Goal: Task Accomplishment & Management: Manage account settings

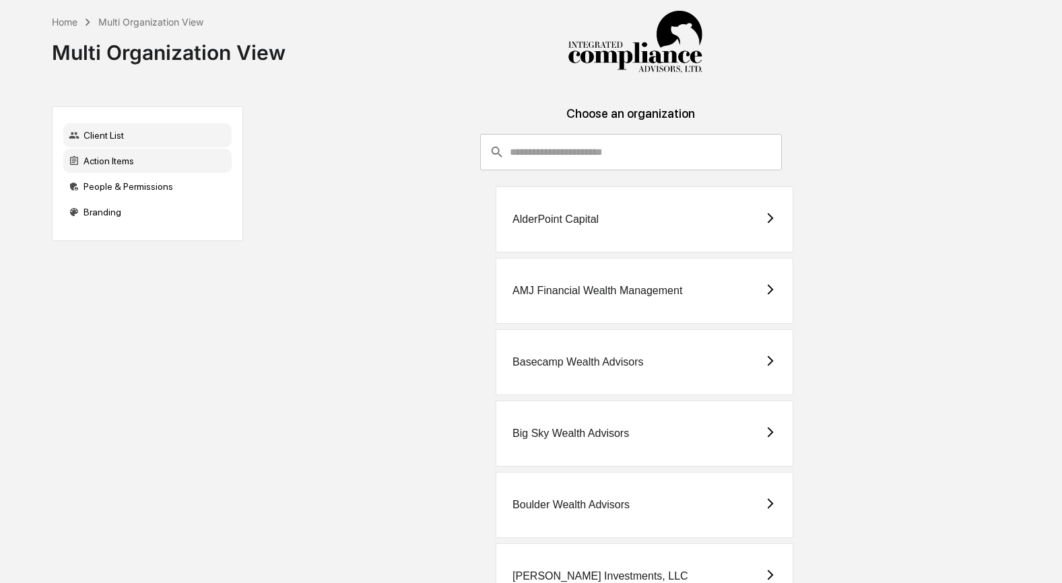
click at [123, 158] on div "Action Items" at bounding box center [147, 161] width 168 height 24
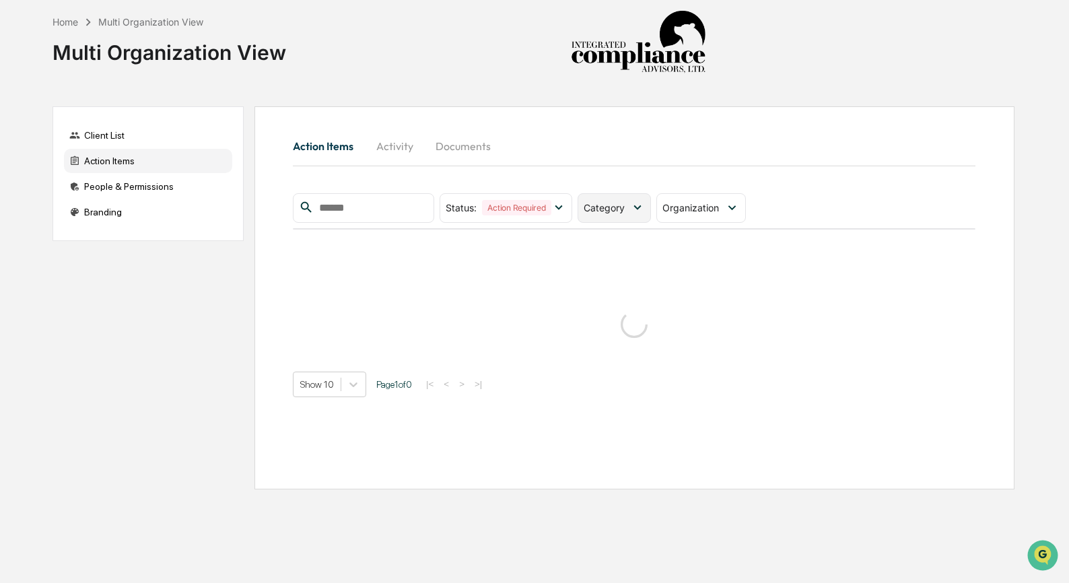
click at [637, 209] on icon at bounding box center [637, 207] width 15 height 15
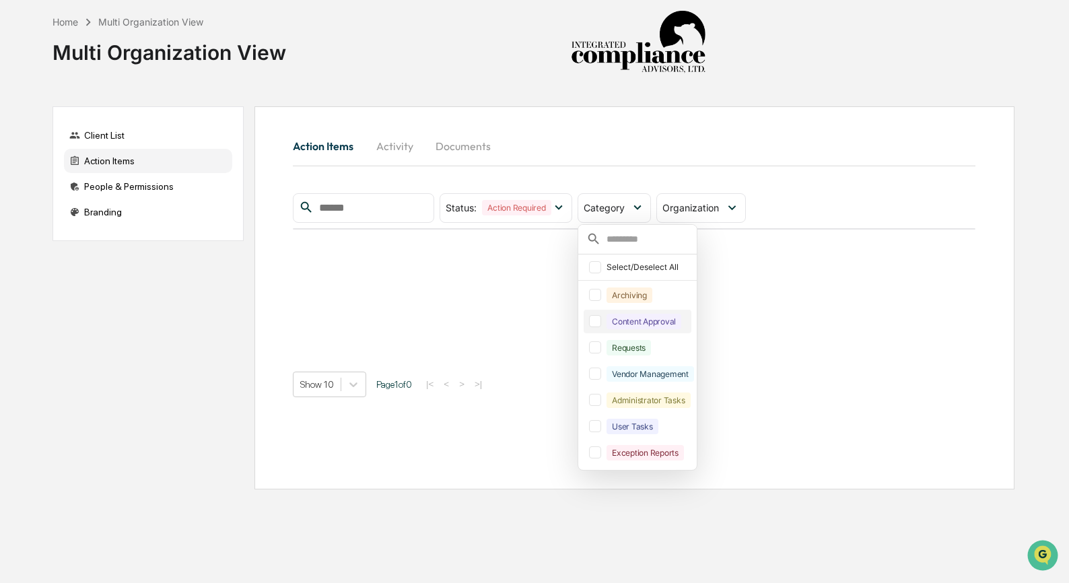
click at [650, 332] on div "Content Approval" at bounding box center [638, 322] width 108 height 24
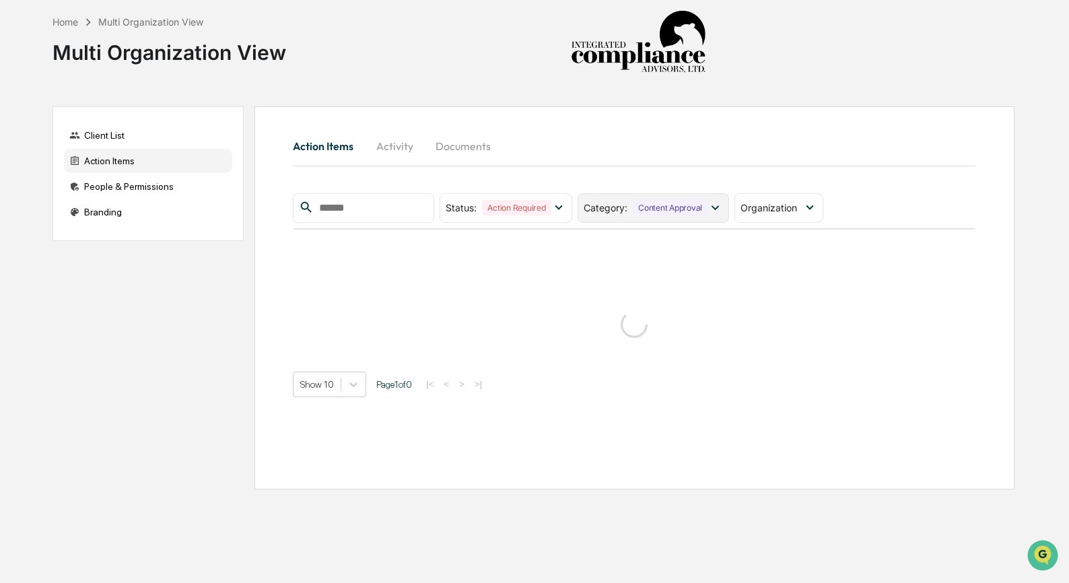
drag, startPoint x: 640, startPoint y: 213, endPoint x: 639, endPoint y: 220, distance: 7.4
click at [640, 213] on div "Content Approval" at bounding box center [670, 207] width 75 height 15
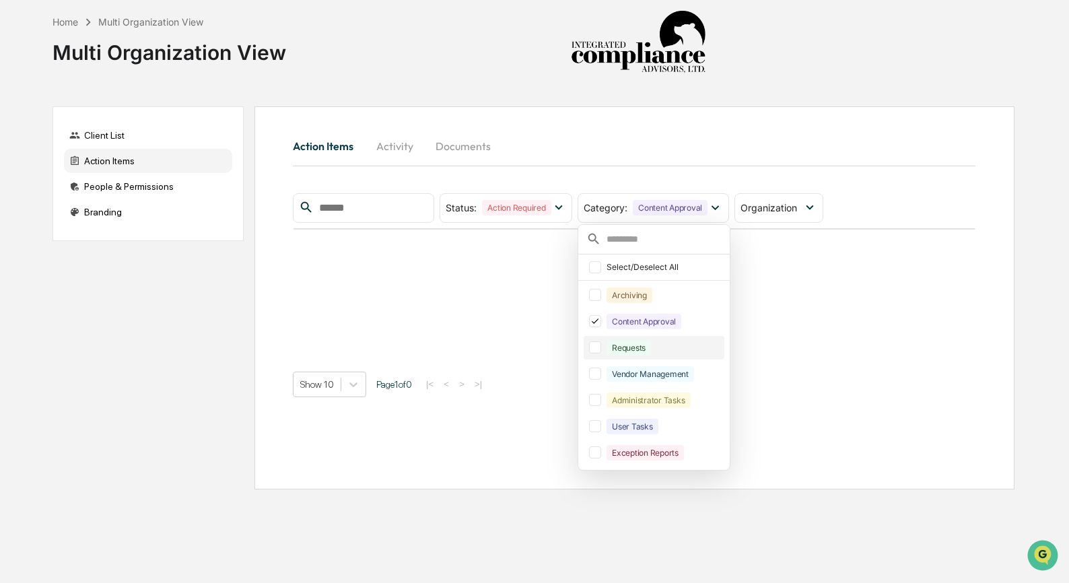
click at [635, 351] on div "Requests" at bounding box center [629, 347] width 44 height 15
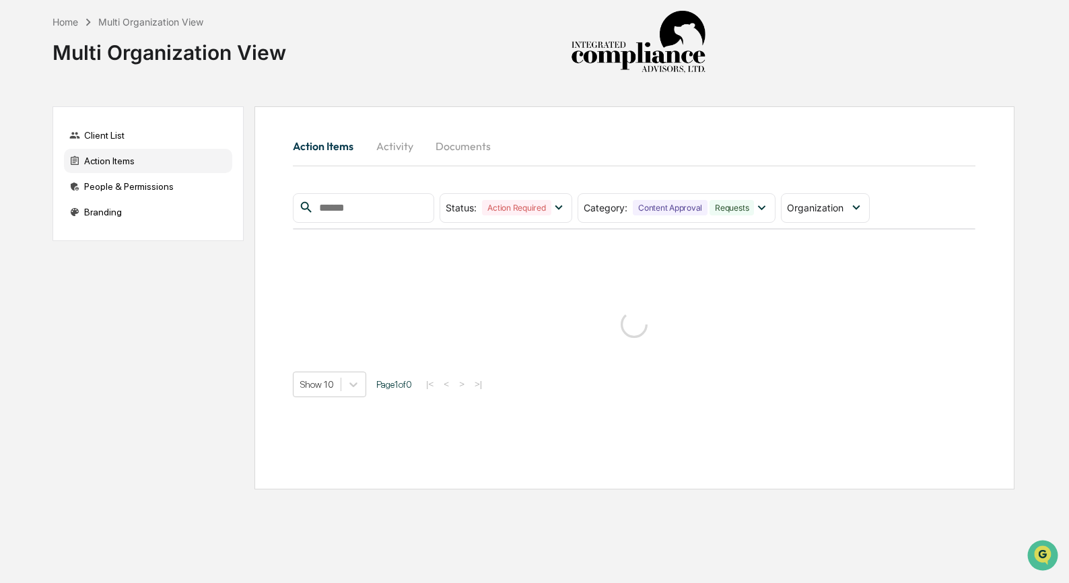
drag, startPoint x: 652, startPoint y: 163, endPoint x: 671, endPoint y: 172, distance: 21.4
click at [652, 164] on div "Action Items Activity Documents" at bounding box center [634, 148] width 683 height 36
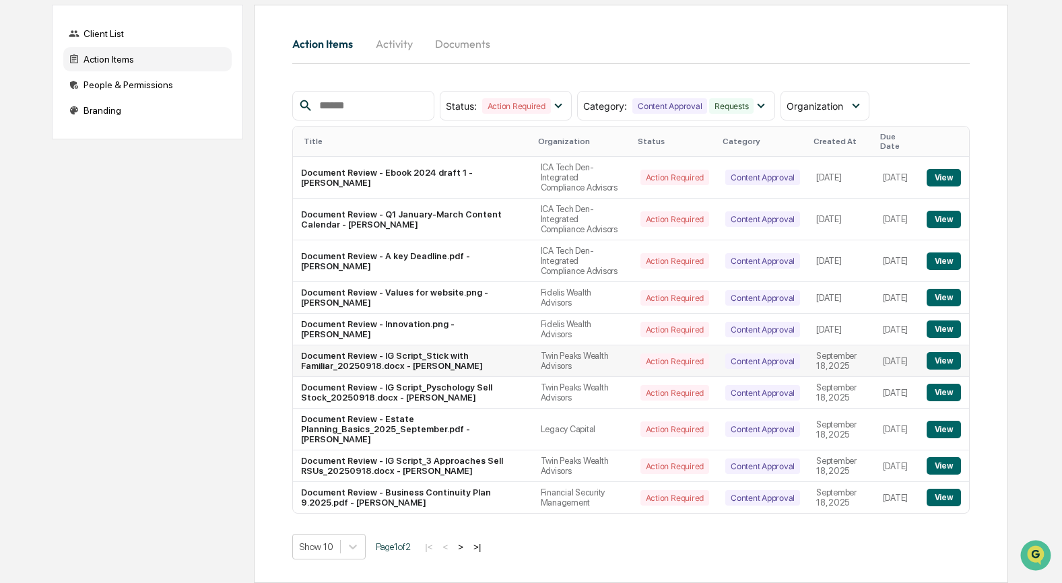
scroll to position [141, 0]
click at [467, 542] on button ">" at bounding box center [460, 546] width 13 height 11
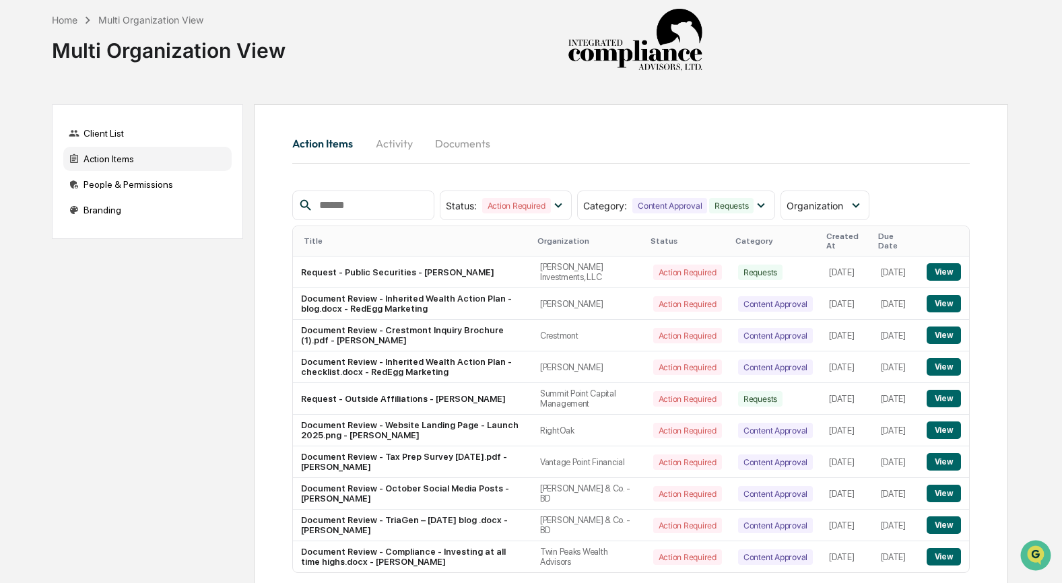
scroll to position [0, 0]
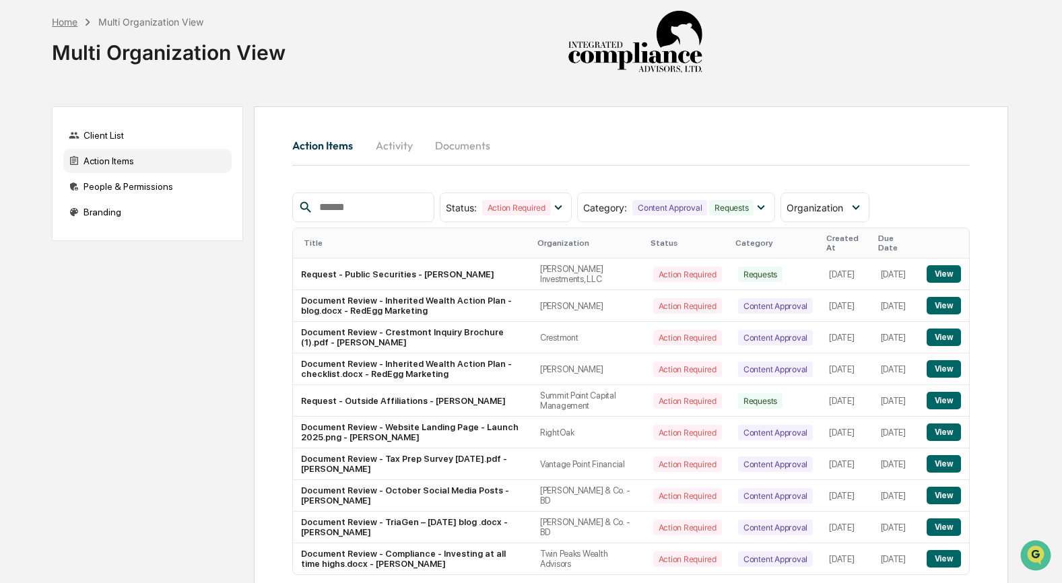
click at [68, 26] on div "Home" at bounding box center [65, 21] width 26 height 11
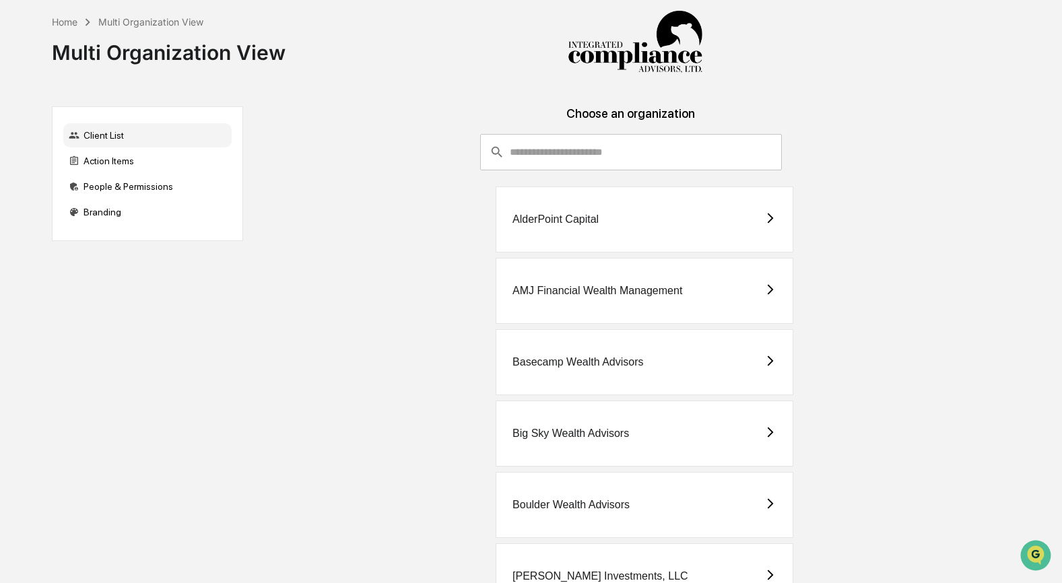
click at [524, 147] on input "consultant-dashboard__filter-organizations-search-bar" at bounding box center [645, 152] width 271 height 36
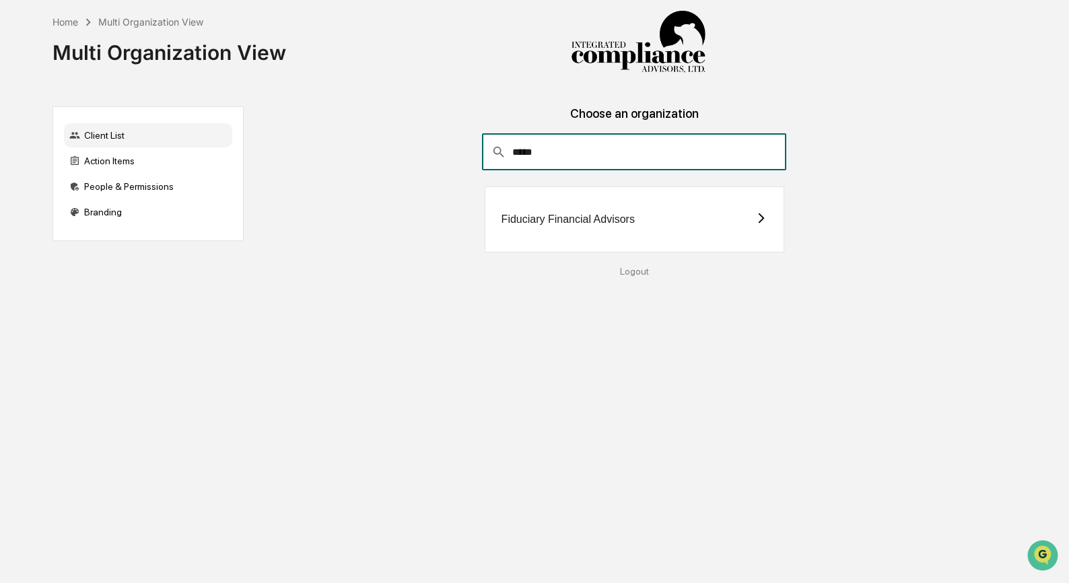
type input "*****"
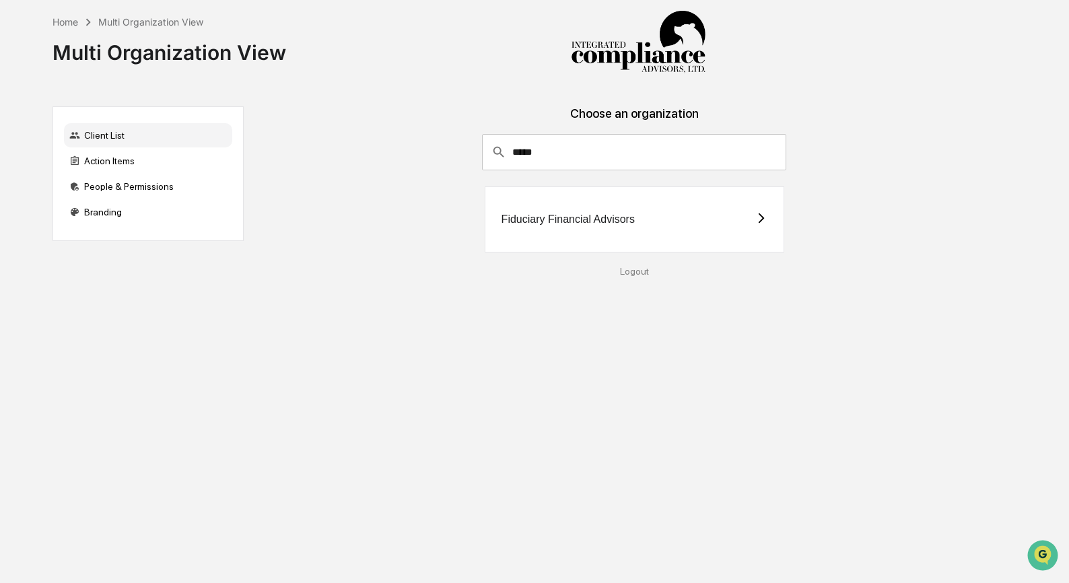
click at [582, 225] on div "Fiduciary Financial Advisors" at bounding box center [567, 219] width 133 height 12
